Goal: Check status: Check status

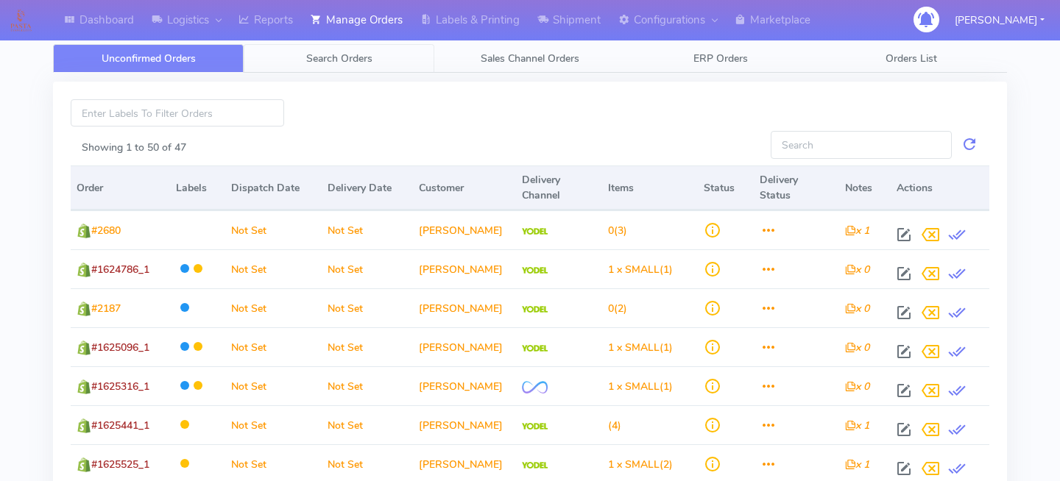
click at [363, 70] on link "Search Orders" at bounding box center [339, 58] width 191 height 29
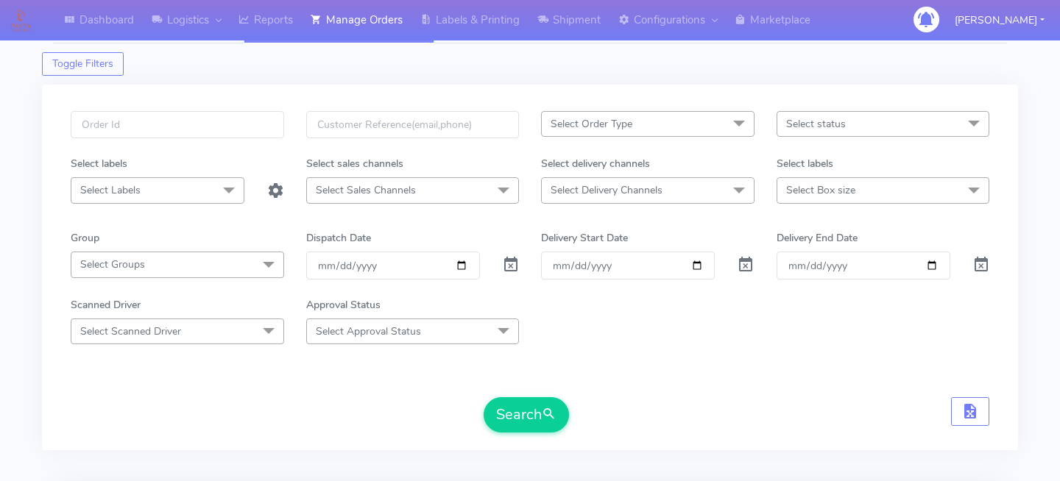
scroll to position [5, 0]
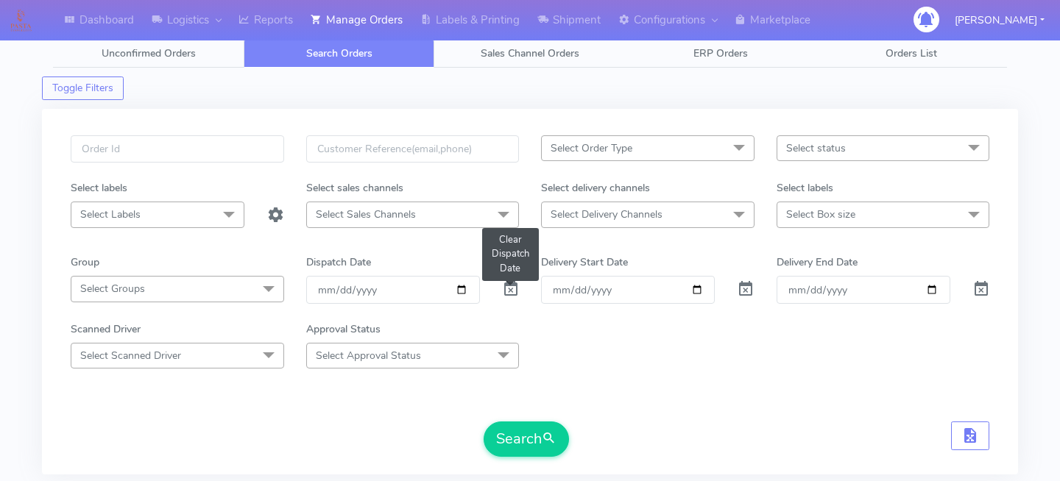
click at [504, 290] on span at bounding box center [511, 293] width 18 height 14
click at [202, 157] on input "text" at bounding box center [178, 148] width 214 height 27
paste input "1620193"
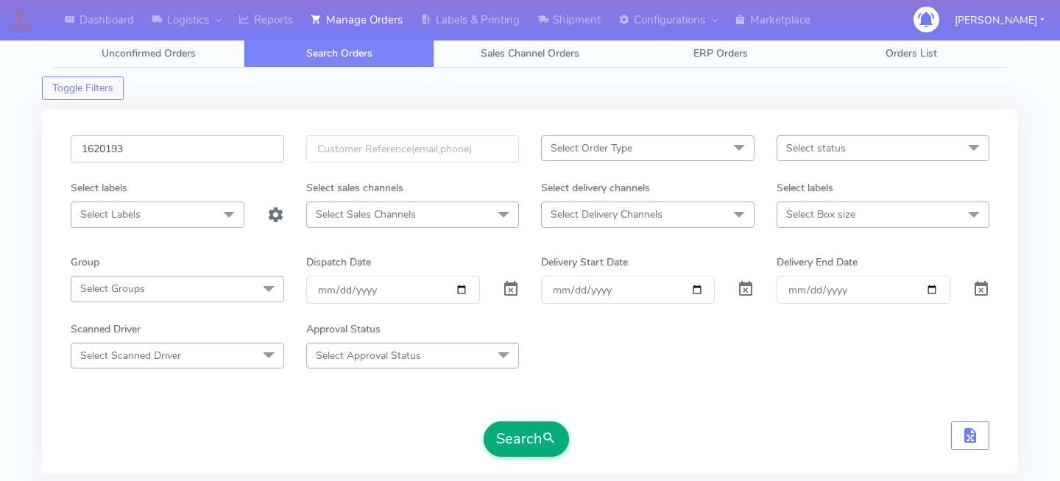
type input "1620193"
click at [514, 427] on button "Search" at bounding box center [526, 439] width 85 height 35
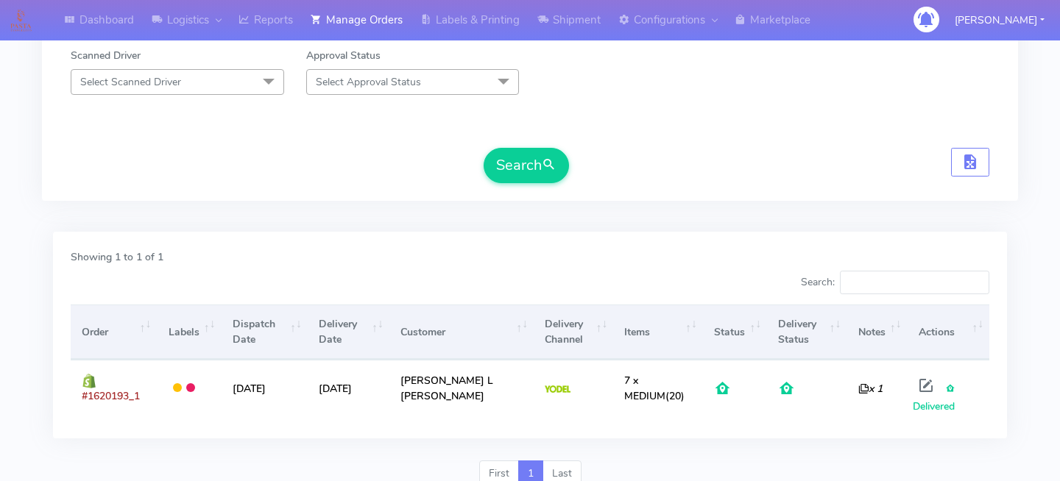
scroll to position [289, 0]
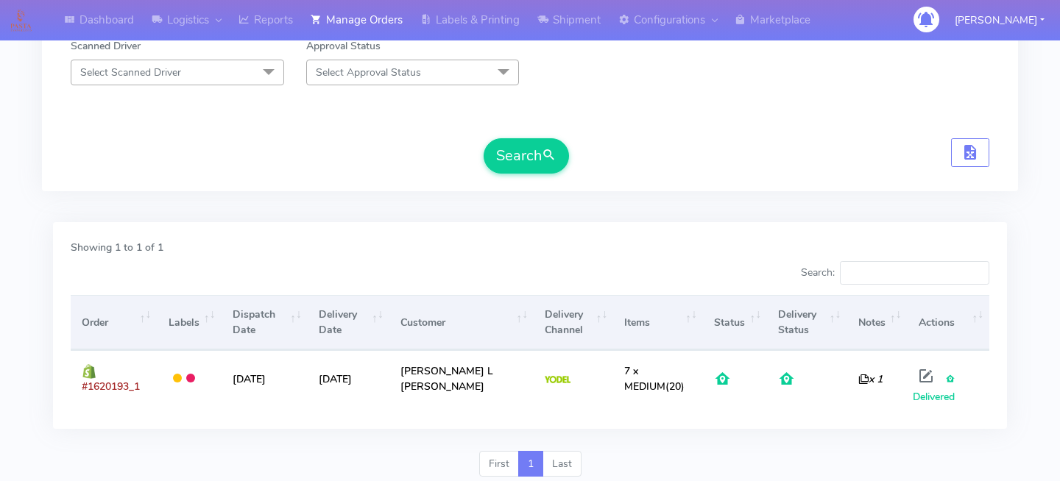
click at [746, 219] on div "Showing 1 to 1 of 1 Search: Order Labels Dispatch Date Delivery Date Customer D…" at bounding box center [530, 333] width 976 height 238
